Goal: Information Seeking & Learning: Learn about a topic

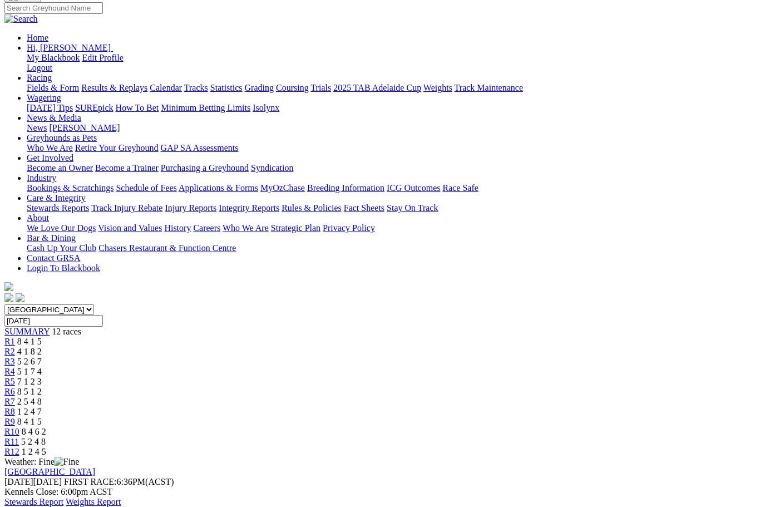
scroll to position [108, 0]
click at [63, 498] on link "Stewards Report" at bounding box center [33, 502] width 59 height 9
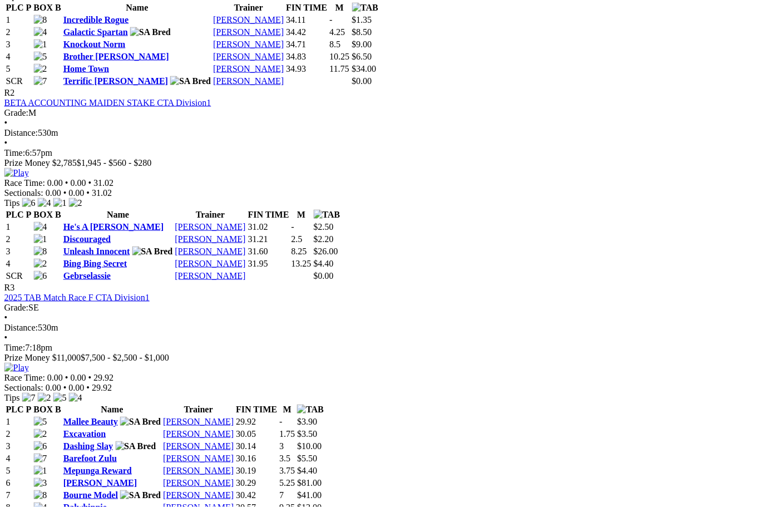
scroll to position [736, 7]
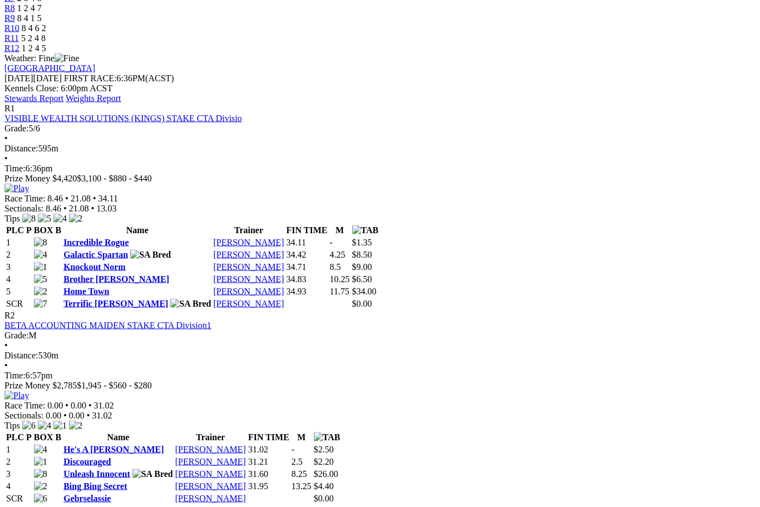
scroll to position [506, 56]
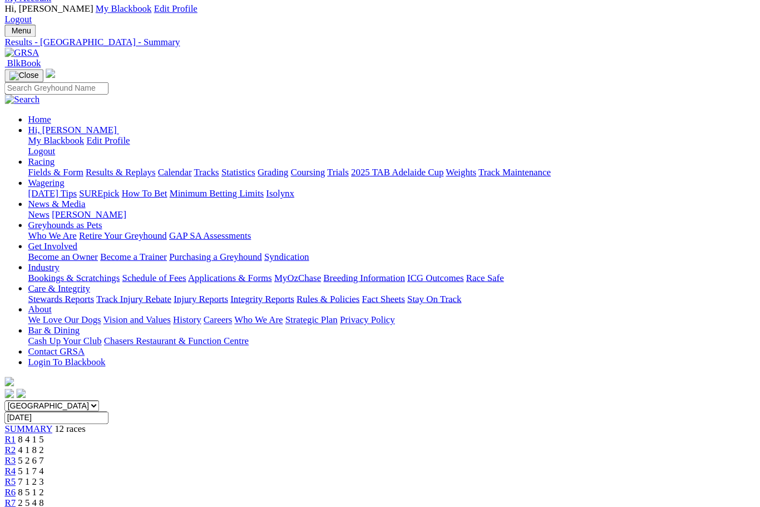
scroll to position [0, 0]
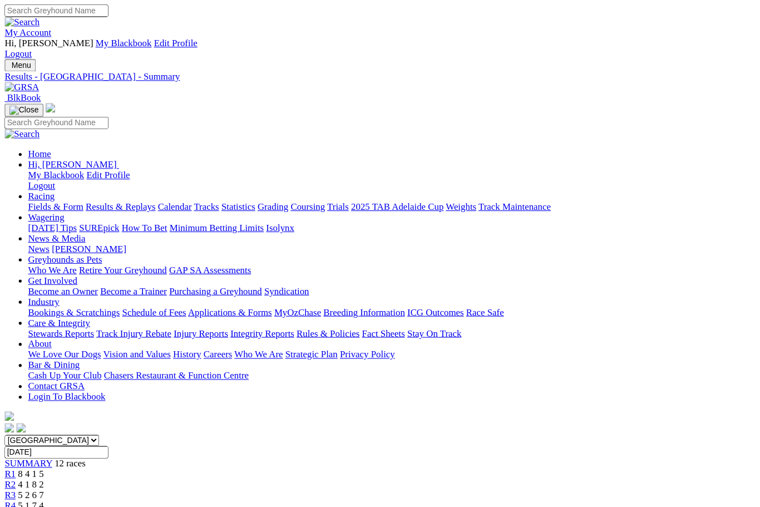
click at [31, 191] on link "Fields & Form" at bounding box center [53, 195] width 52 height 9
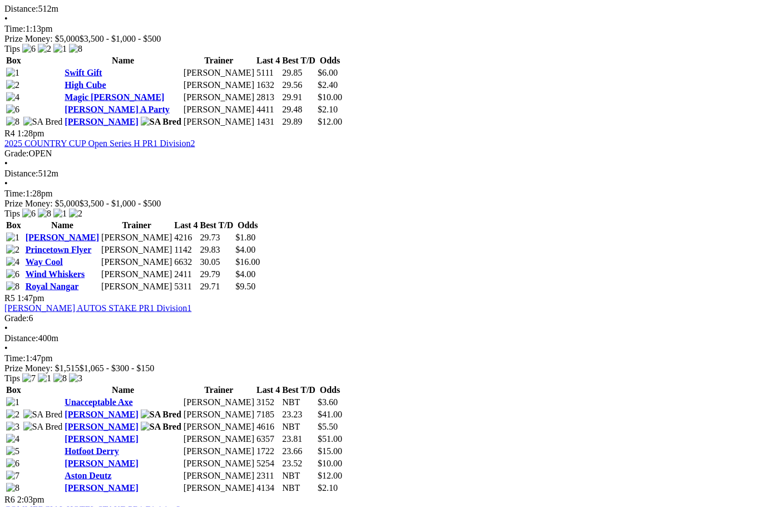
scroll to position [1068, 0]
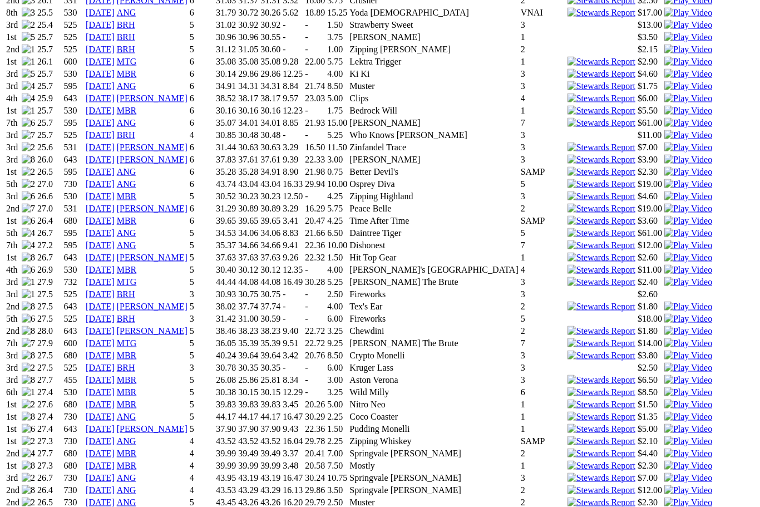
scroll to position [993, 0]
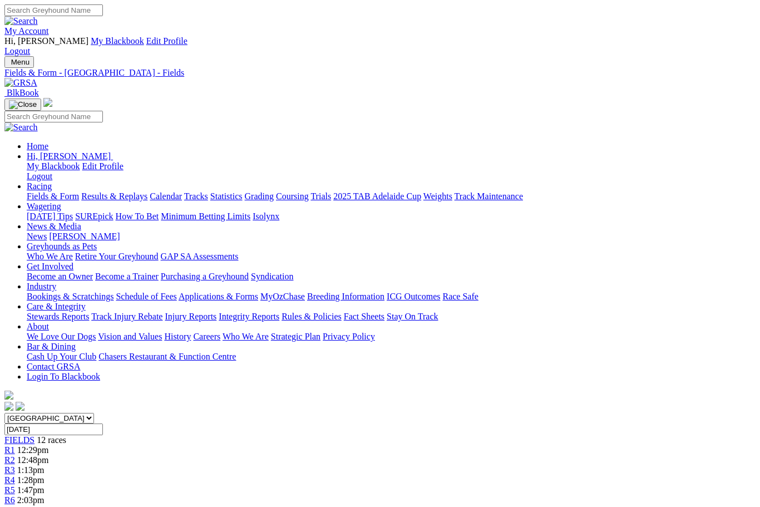
scroll to position [1106, 0]
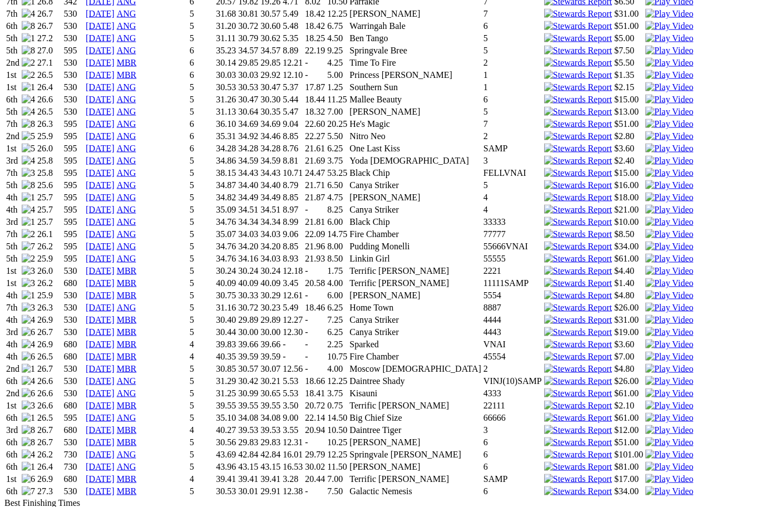
scroll to position [1382, 0]
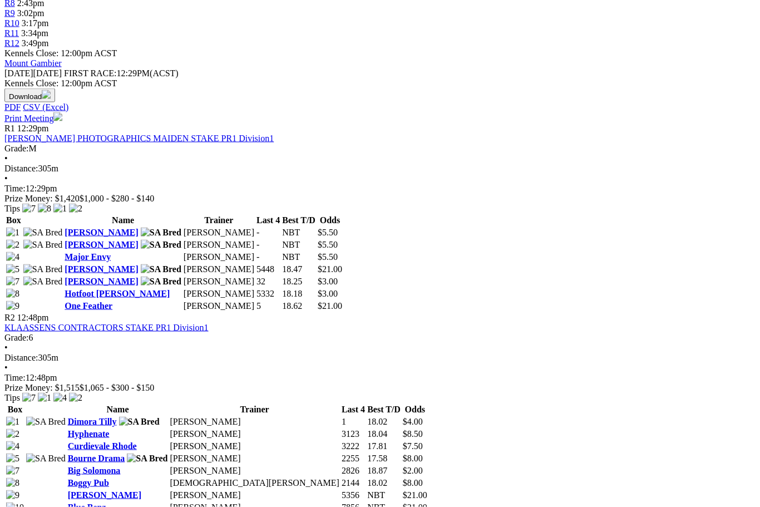
scroll to position [512, 0]
